Goal: Task Accomplishment & Management: Complete application form

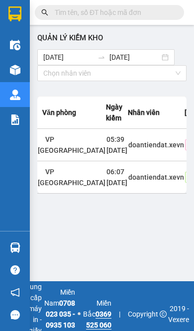
click at [112, 11] on input "text" at bounding box center [113, 12] width 117 height 11
paste input "0902204860"
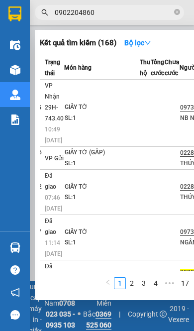
scroll to position [0, 55]
type input "0902204860"
click at [140, 147] on td at bounding box center [145, 158] width 11 height 23
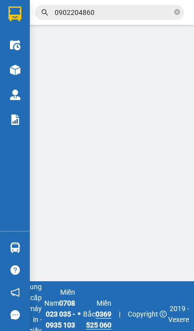
type input "02283636222"
type input "THÚY KTOAN"
type input "0902204860"
type input "ĐỖ TUYÊN HCNS"
type input "diệp admin"
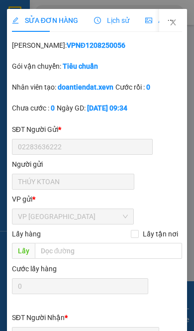
click at [94, 20] on span "Lịch sử" at bounding box center [111, 20] width 35 height 8
